Goal: Task Accomplishment & Management: Use online tool/utility

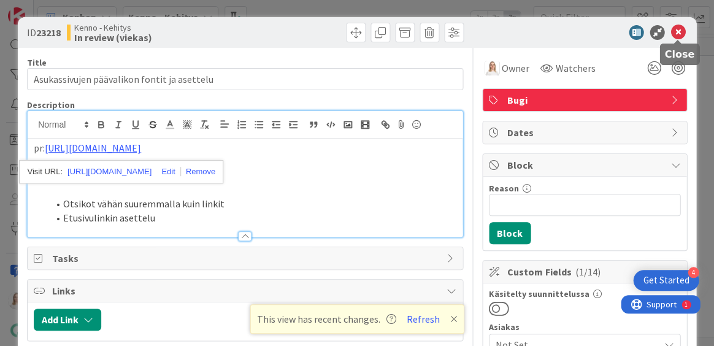
click at [675, 36] on icon at bounding box center [678, 32] width 15 height 15
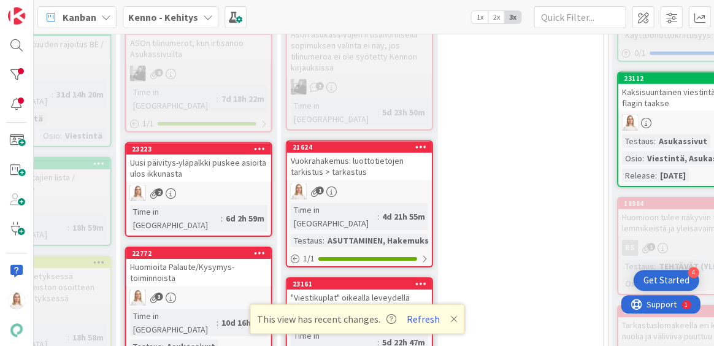
scroll to position [643, 440]
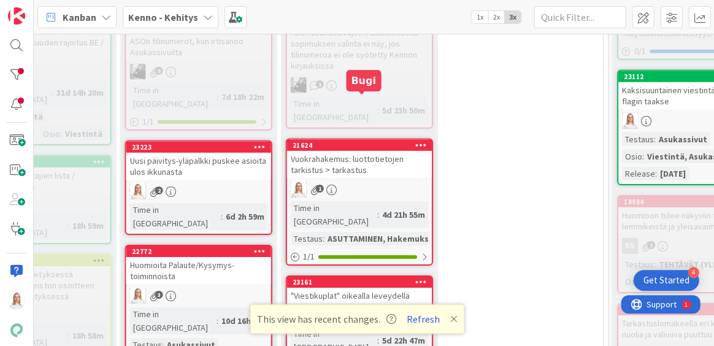
click at [362, 141] on div "21624" at bounding box center [361, 145] width 139 height 9
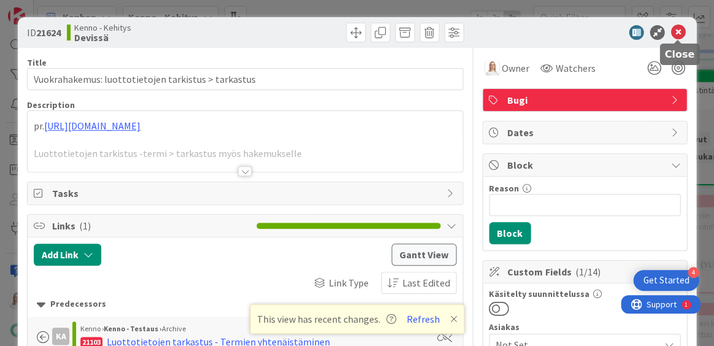
click at [675, 29] on icon at bounding box center [678, 32] width 15 height 15
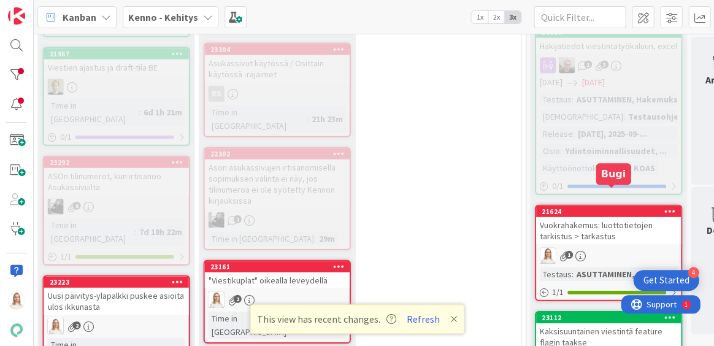
click at [611, 207] on div "21624" at bounding box center [611, 211] width 139 height 9
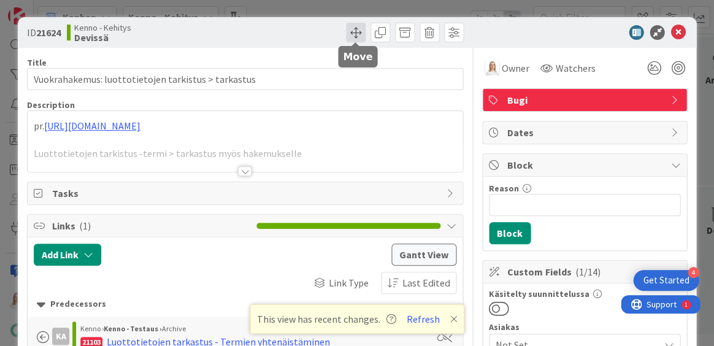
click at [358, 37] on span at bounding box center [356, 33] width 20 height 20
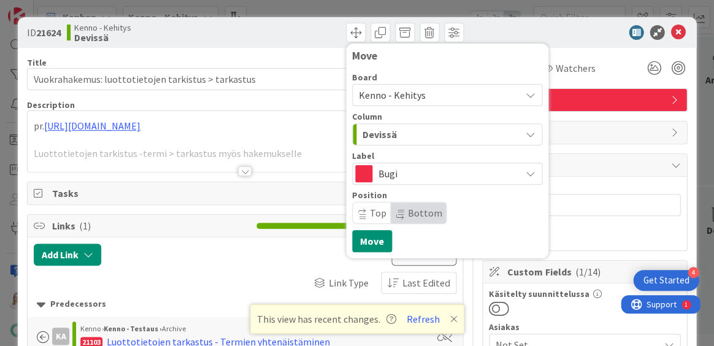
click at [373, 217] on span "Top" at bounding box center [378, 213] width 17 height 12
click at [408, 210] on span "Bottom" at bounding box center [425, 213] width 34 height 12
click at [361, 245] on button "Move" at bounding box center [372, 241] width 40 height 22
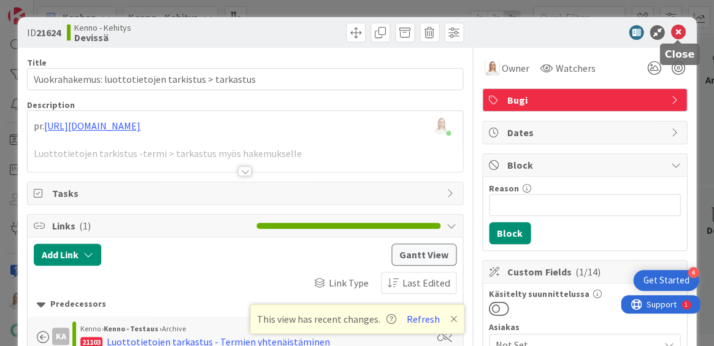
click at [676, 32] on icon at bounding box center [678, 32] width 15 height 15
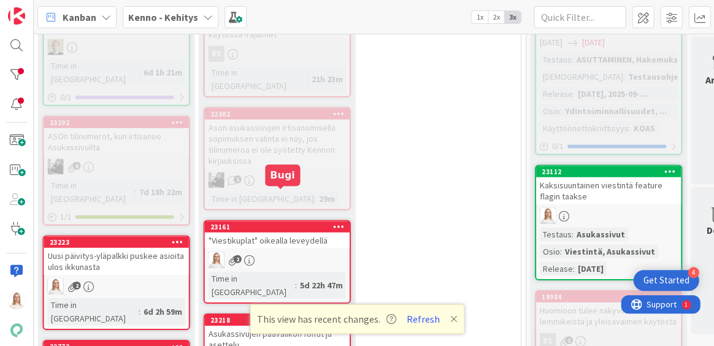
click at [277, 223] on div "23161" at bounding box center [279, 227] width 139 height 9
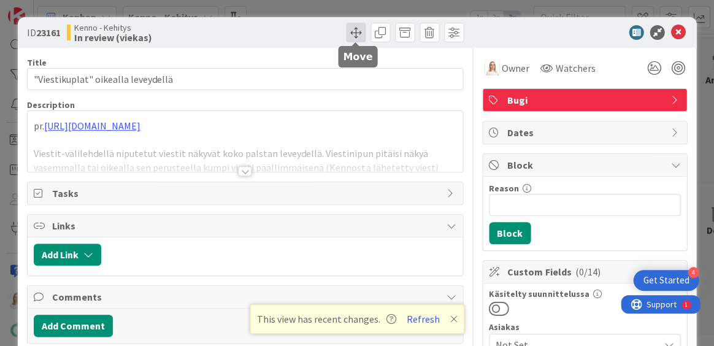
click at [352, 33] on span at bounding box center [356, 33] width 20 height 20
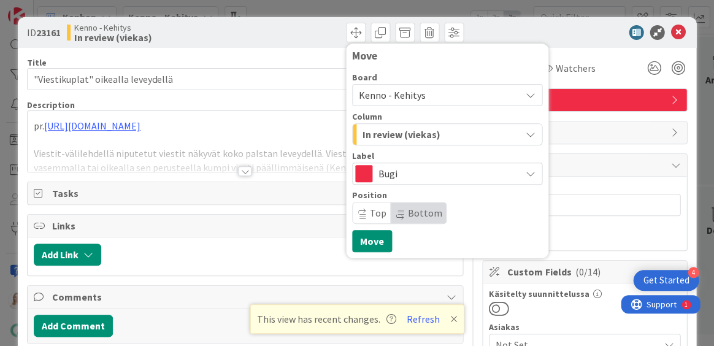
click at [392, 88] on span "Kenno - Kehitys" at bounding box center [437, 95] width 156 height 17
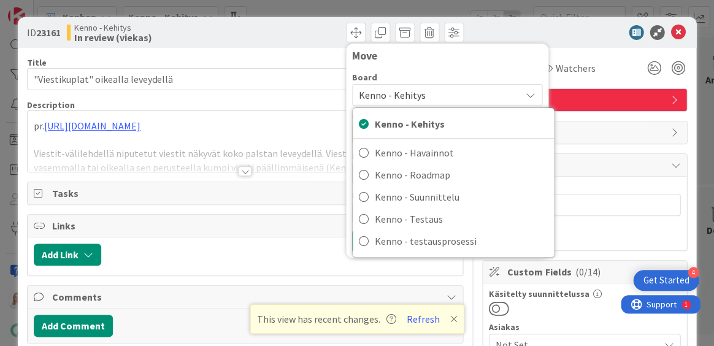
click at [401, 66] on div "Move" at bounding box center [447, 59] width 190 height 18
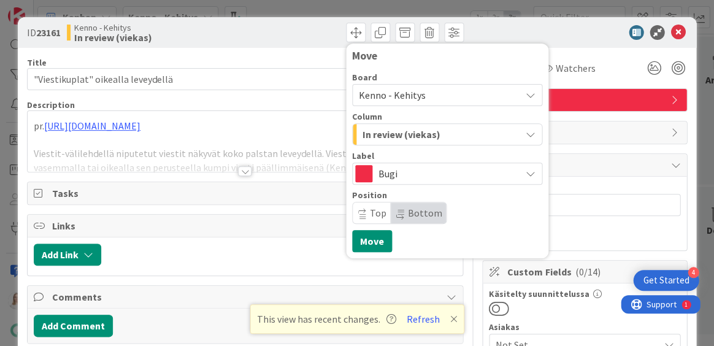
click at [412, 212] on span "Bottom" at bounding box center [425, 213] width 34 height 12
click at [303, 121] on div "[PERSON_NAME] just joined pr. [URL][DOMAIN_NAME] Viestit-välilehdellä niputetut…" at bounding box center [245, 141] width 435 height 61
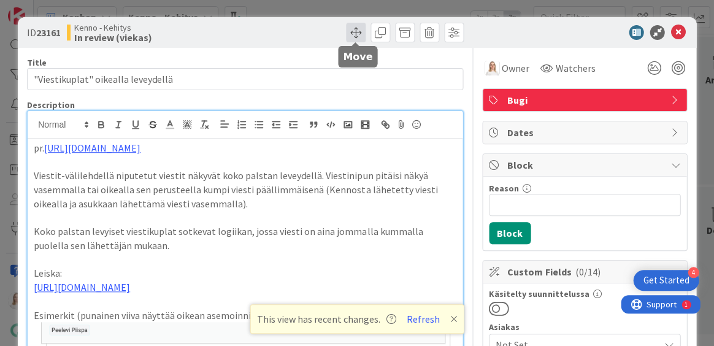
click at [355, 30] on span at bounding box center [356, 33] width 20 height 20
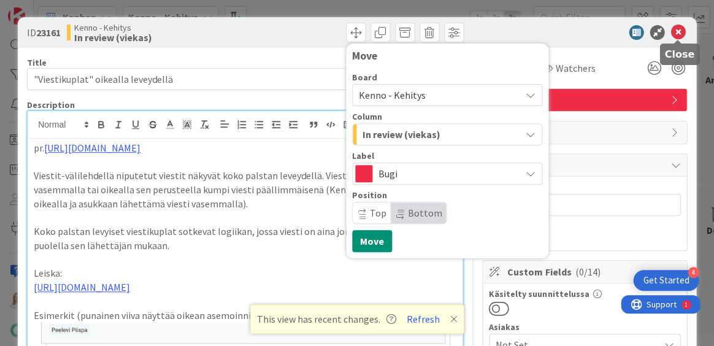
click at [678, 32] on icon at bounding box center [678, 32] width 15 height 15
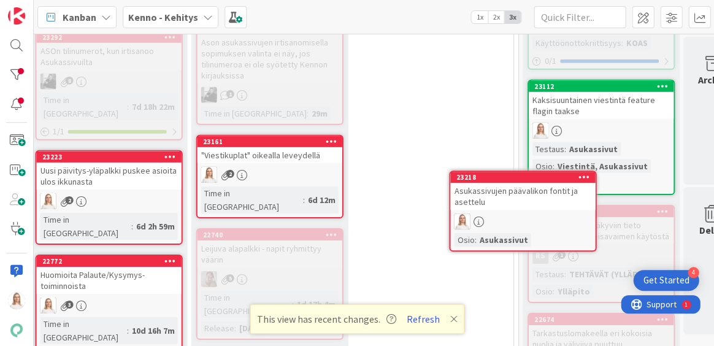
scroll to position [633, 531]
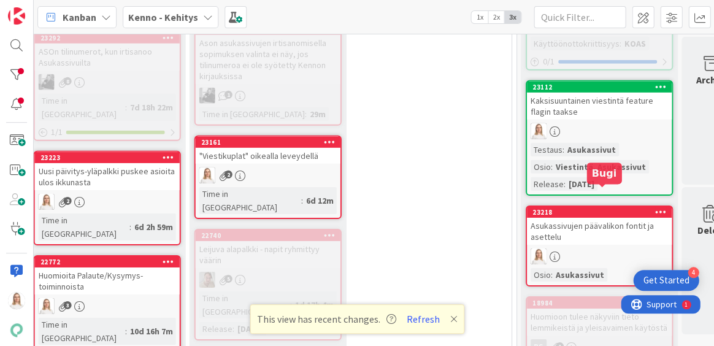
click at [581, 208] on div "23218" at bounding box center [602, 212] width 139 height 9
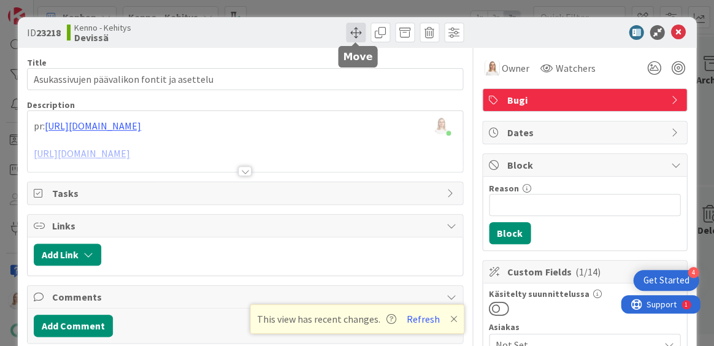
click at [356, 32] on span at bounding box center [356, 33] width 20 height 20
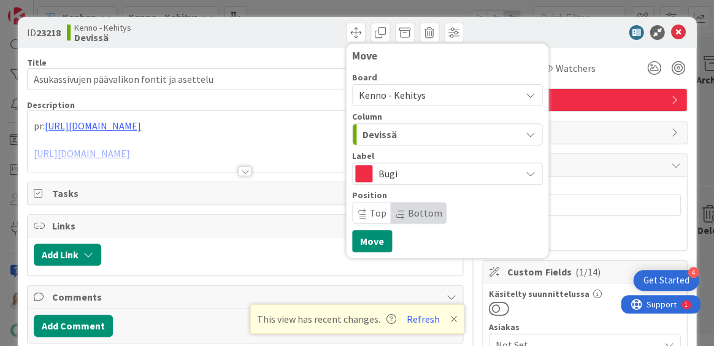
click at [415, 210] on span "Bottom" at bounding box center [425, 213] width 34 height 12
click at [367, 244] on button "Move" at bounding box center [372, 241] width 40 height 22
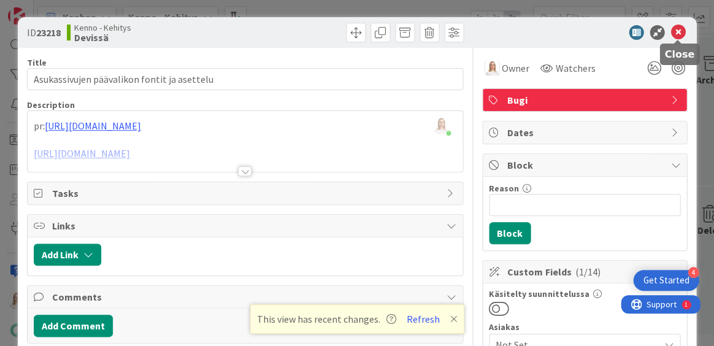
click at [676, 33] on icon at bounding box center [678, 32] width 15 height 15
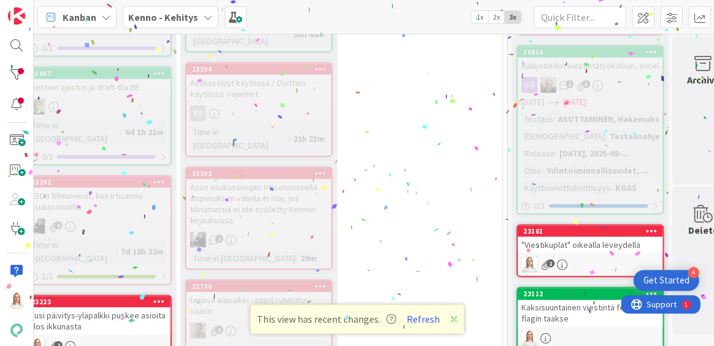
click at [584, 226] on div "23161" at bounding box center [590, 231] width 145 height 11
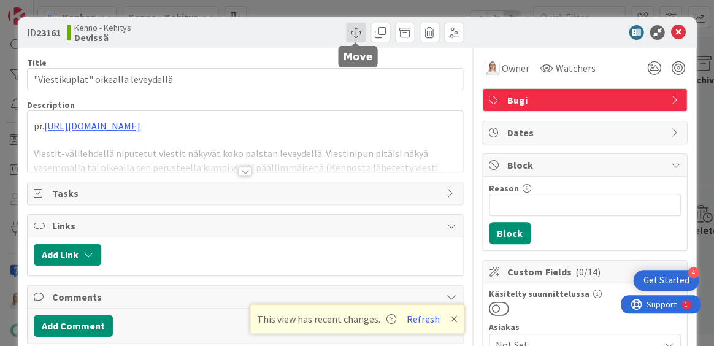
click at [352, 37] on span at bounding box center [356, 33] width 20 height 20
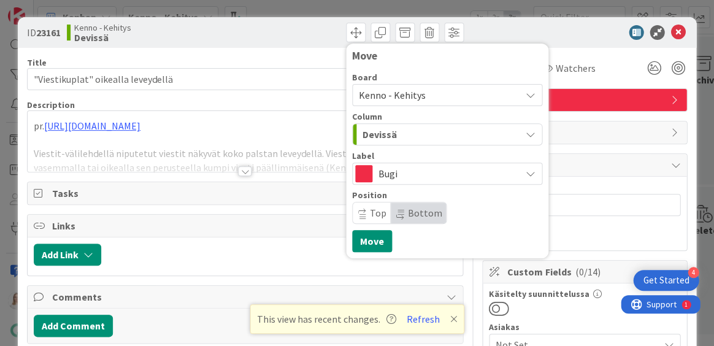
click at [403, 216] on span "Bottom" at bounding box center [418, 213] width 55 height 21
click at [369, 244] on button "Move" at bounding box center [372, 241] width 40 height 22
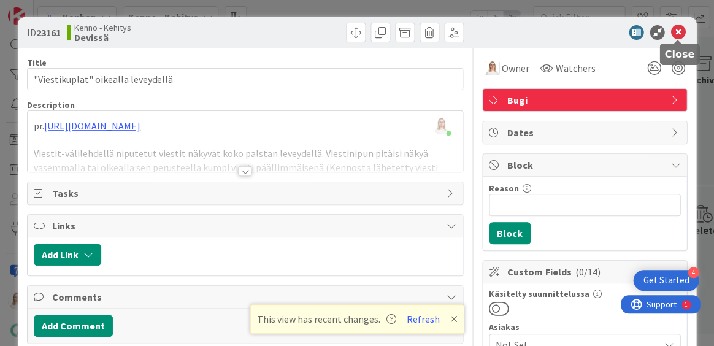
click at [677, 33] on icon at bounding box center [678, 32] width 15 height 15
